Goal: Task Accomplishment & Management: Manage account settings

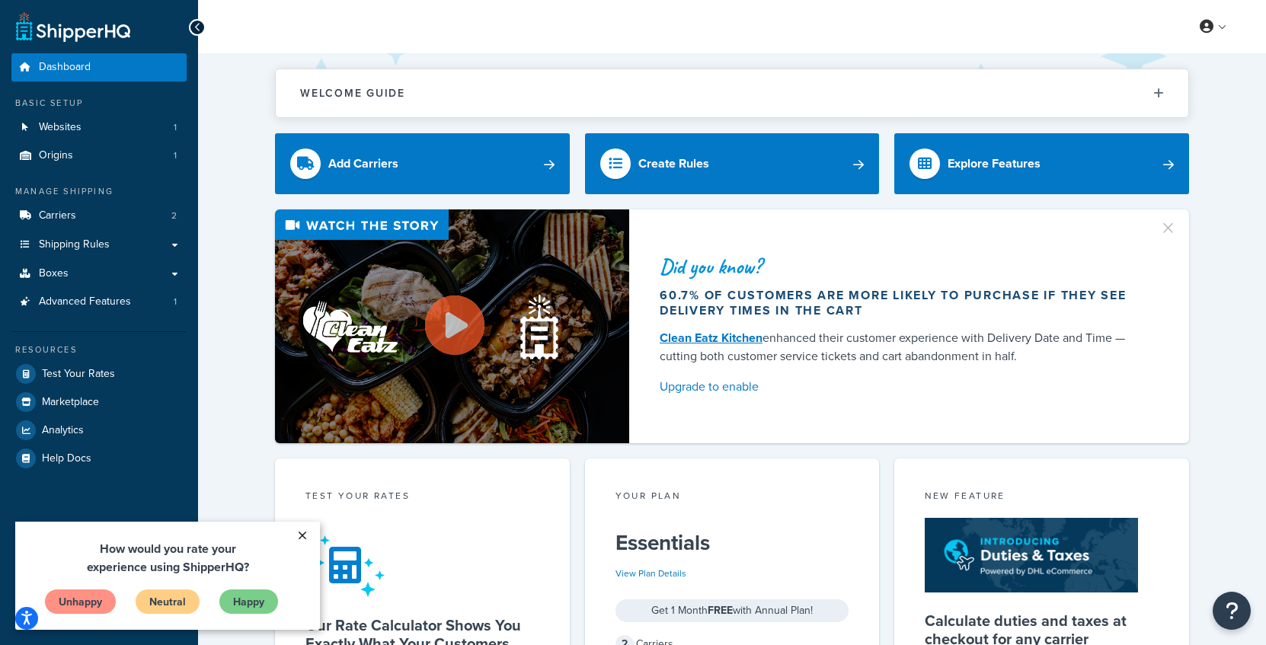
click at [303, 539] on link "×" at bounding box center [302, 535] width 27 height 27
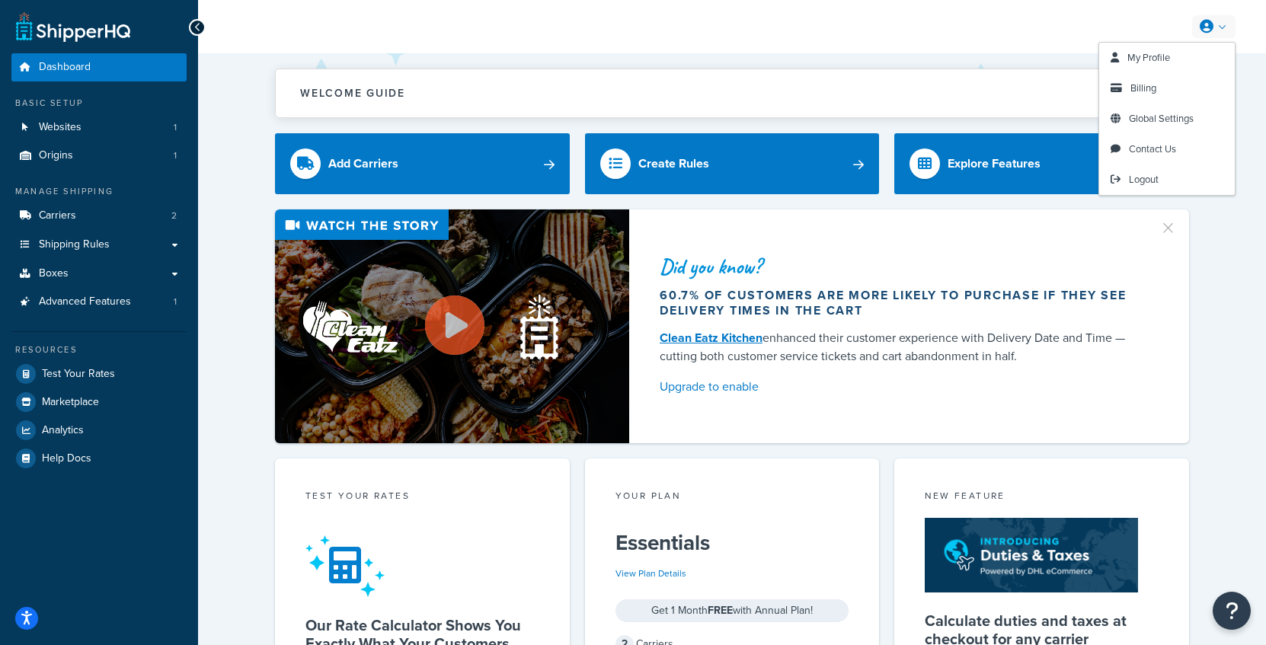
click at [1219, 29] on link at bounding box center [1213, 26] width 43 height 23
click at [1152, 53] on span "My Profile" at bounding box center [1148, 57] width 43 height 14
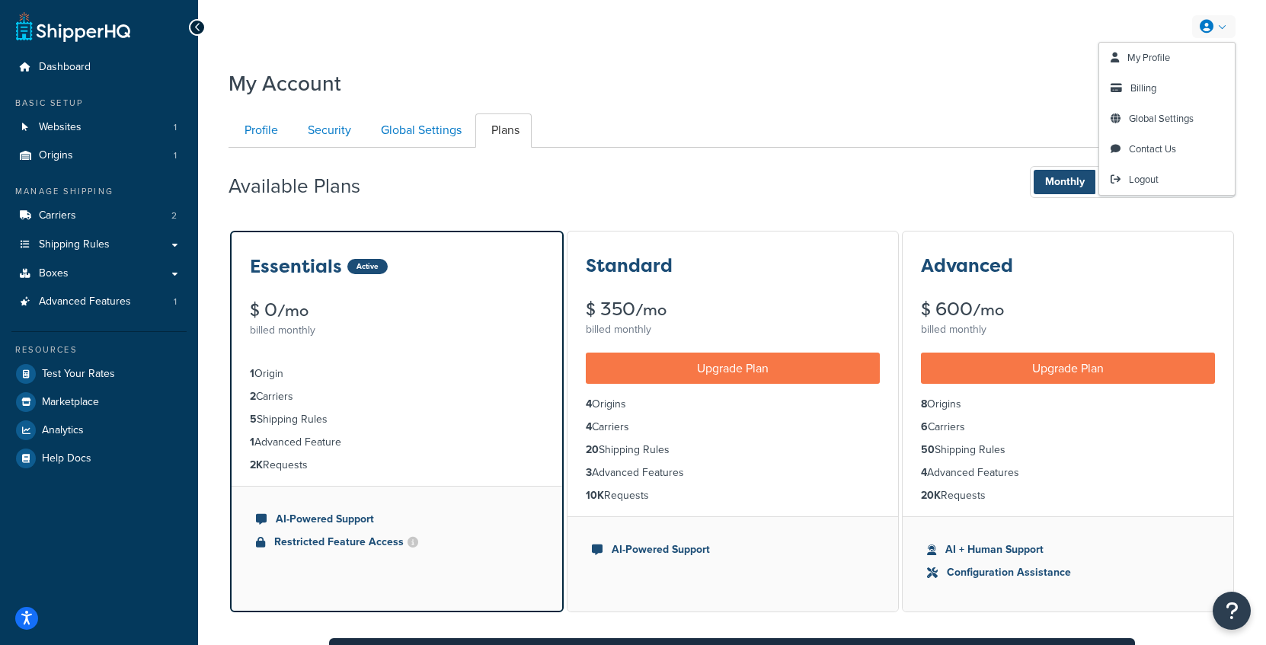
click at [1215, 30] on link at bounding box center [1213, 26] width 43 height 23
click at [1166, 116] on span "Global Settings" at bounding box center [1161, 118] width 65 height 14
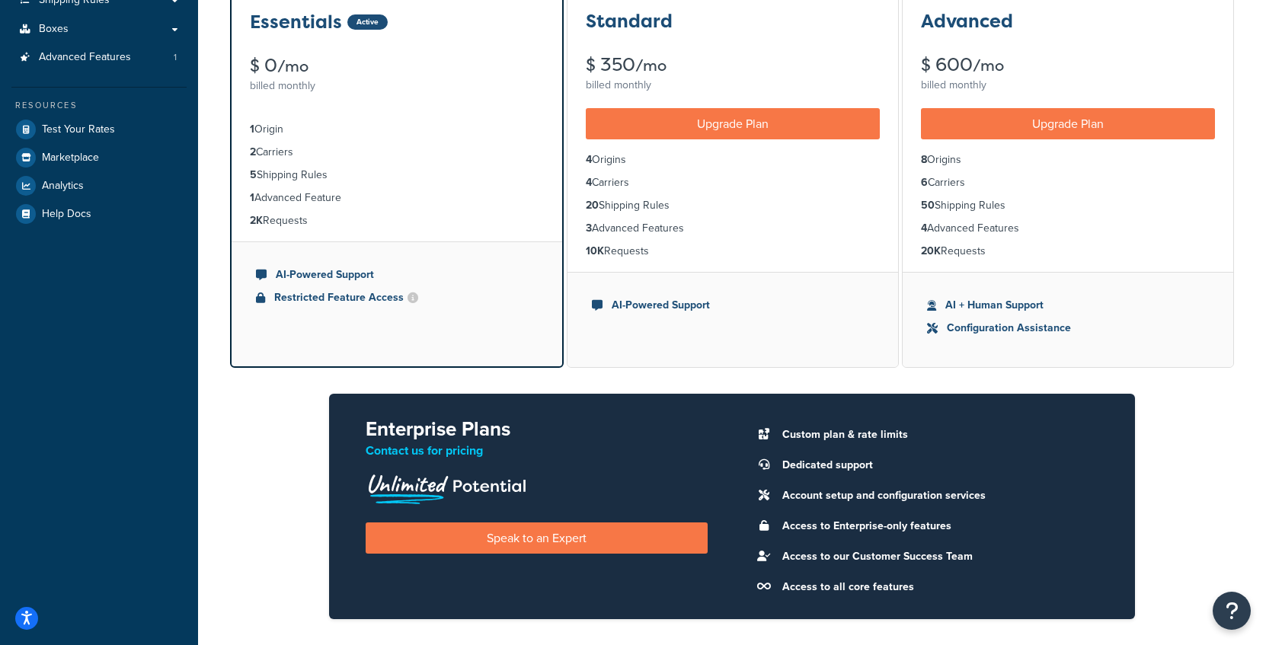
scroll to position [192, 0]
